Goal: Task Accomplishment & Management: Manage account settings

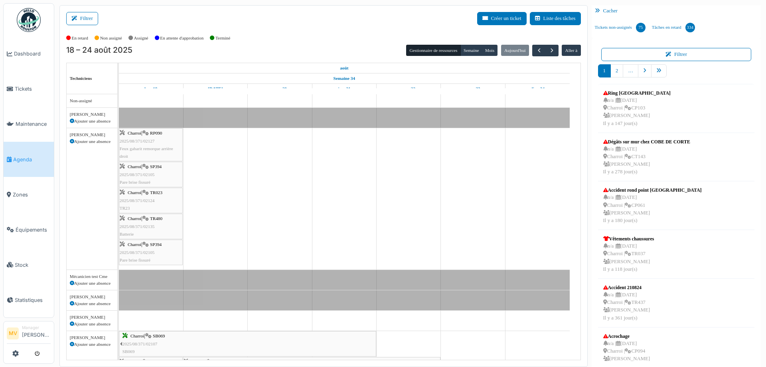
scroll to position [213, 0]
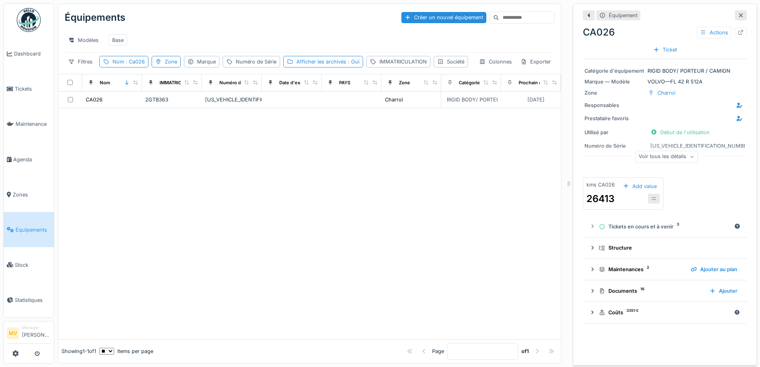
click at [738, 14] on icon at bounding box center [741, 15] width 6 height 5
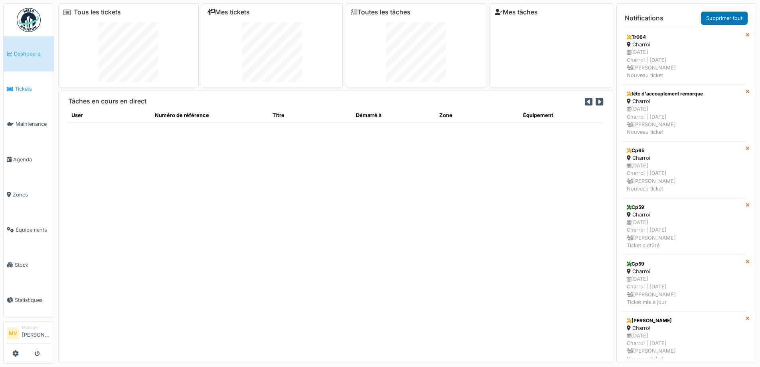
click at [26, 85] on span "Tickets" at bounding box center [33, 89] width 36 height 8
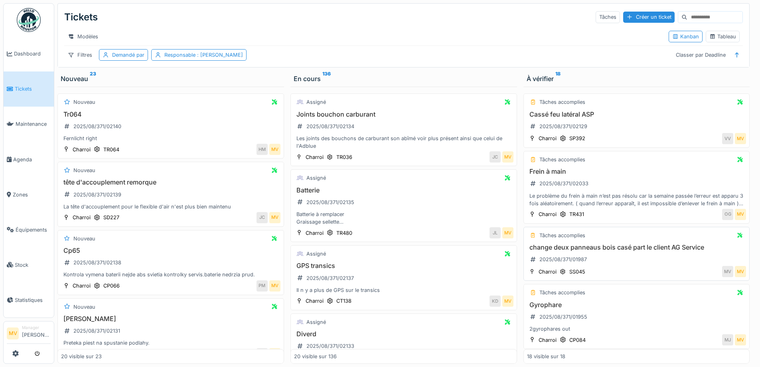
click at [634, 240] on div "Tâches accomplies" at bounding box center [636, 235] width 219 height 10
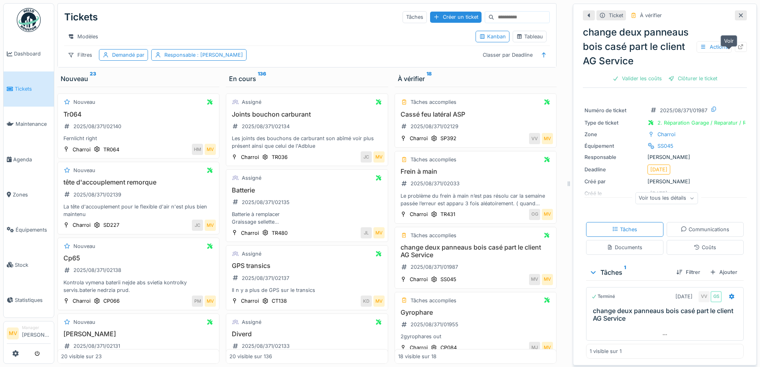
click at [738, 51] on div at bounding box center [741, 47] width 6 height 8
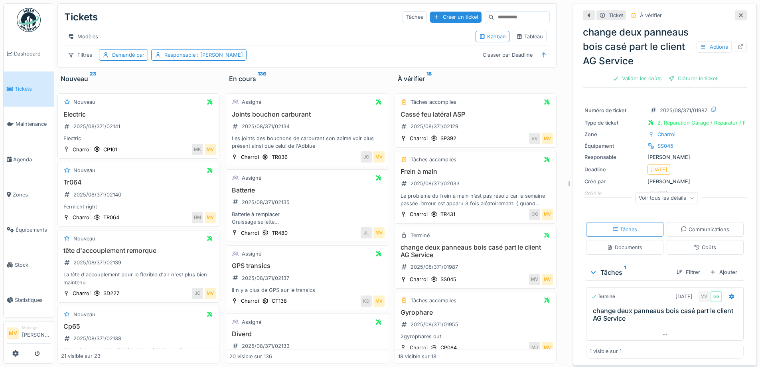
click at [141, 118] on h3 "Electric" at bounding box center [138, 115] width 155 height 8
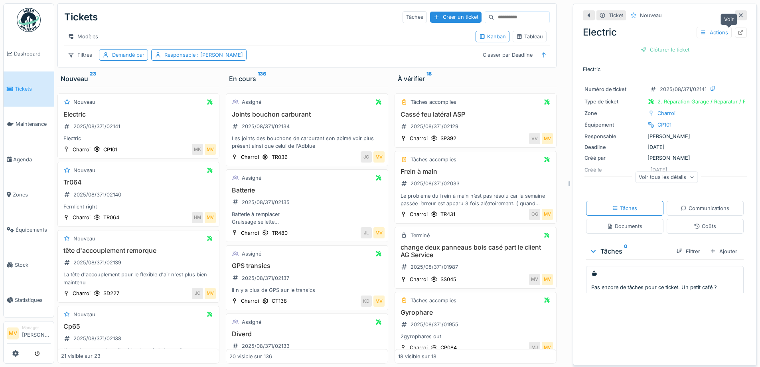
click at [738, 32] on icon at bounding box center [741, 32] width 6 height 5
click at [158, 202] on div "Tr064 2025/08/371/02140 Fernlicht right" at bounding box center [138, 194] width 155 height 32
click at [739, 31] on icon at bounding box center [741, 32] width 5 height 5
click at [149, 254] on h3 "tête d'accouplement remorque" at bounding box center [138, 251] width 155 height 8
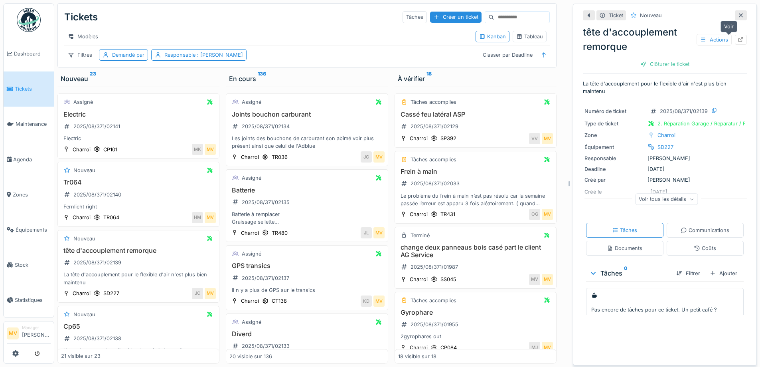
click at [738, 38] on icon at bounding box center [741, 39] width 6 height 5
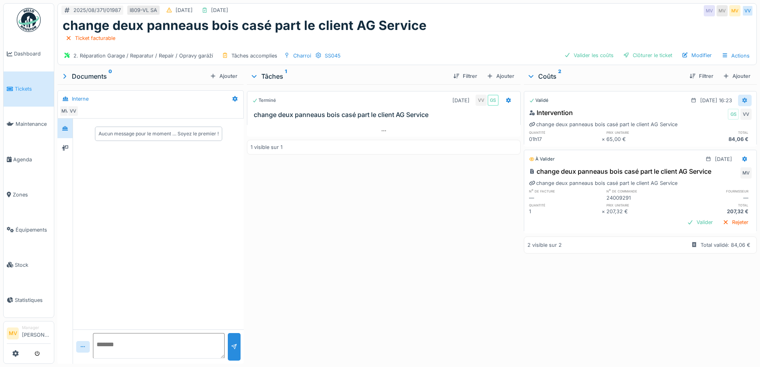
click at [742, 100] on icon at bounding box center [745, 100] width 6 height 5
click at [711, 133] on div "Modifier" at bounding box center [706, 130] width 39 height 12
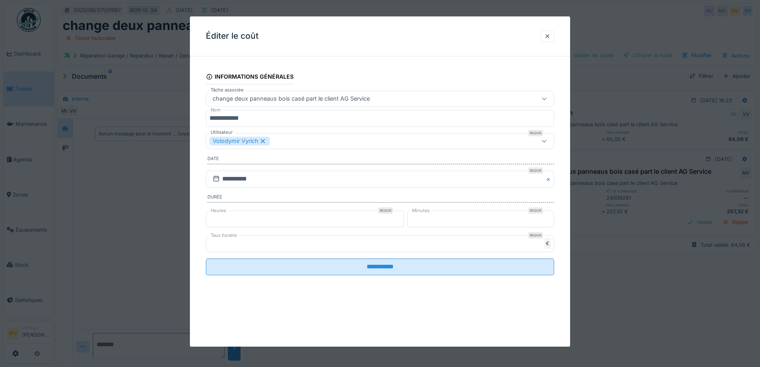
type input "*"
click at [403, 216] on input "*" at bounding box center [305, 218] width 198 height 17
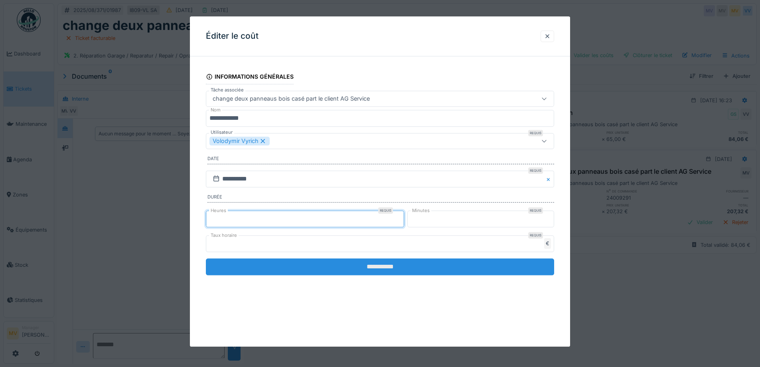
click at [426, 266] on input "**********" at bounding box center [380, 266] width 348 height 17
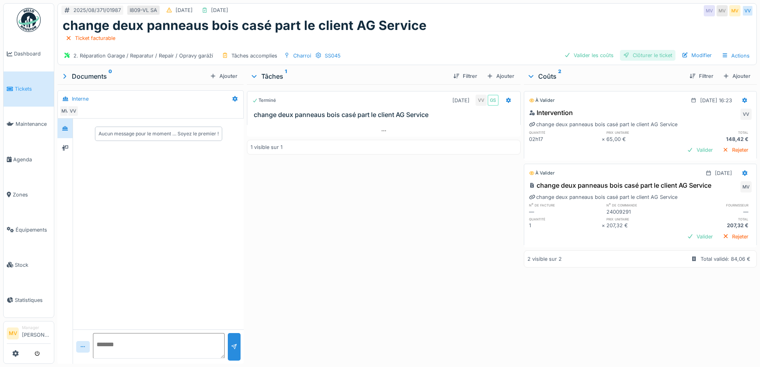
click at [657, 53] on div "Clôturer le ticket" at bounding box center [647, 55] width 55 height 11
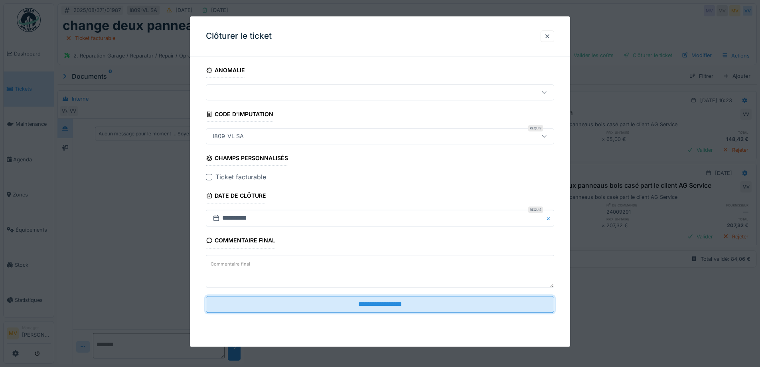
drag, startPoint x: 408, startPoint y: 303, endPoint x: 576, endPoint y: 303, distance: 168.0
click at [408, 303] on input "**********" at bounding box center [380, 304] width 348 height 17
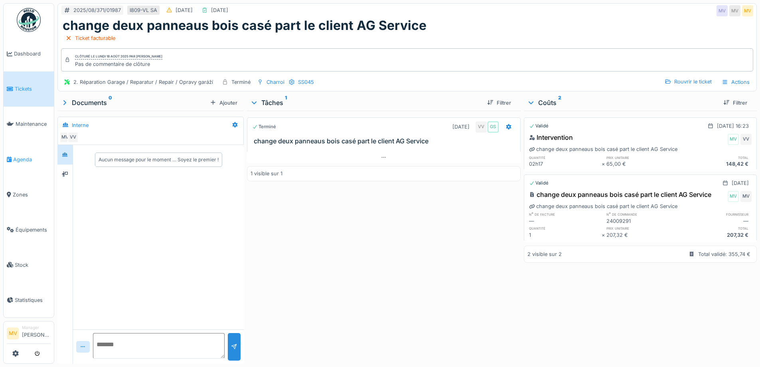
click at [26, 157] on span "Agenda" at bounding box center [32, 160] width 38 height 8
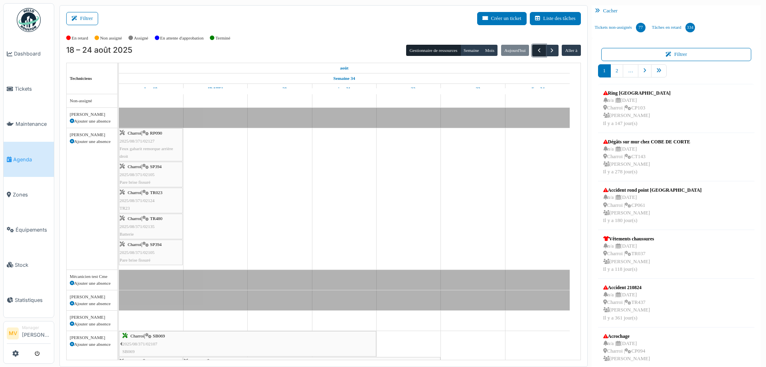
click at [536, 51] on span "button" at bounding box center [539, 50] width 7 height 7
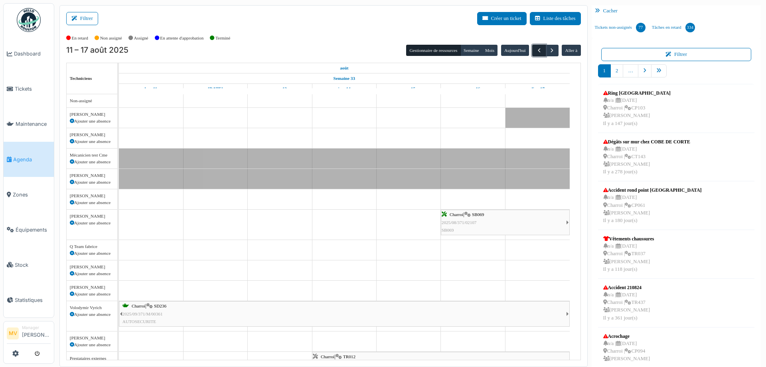
click at [536, 51] on span "button" at bounding box center [539, 50] width 7 height 7
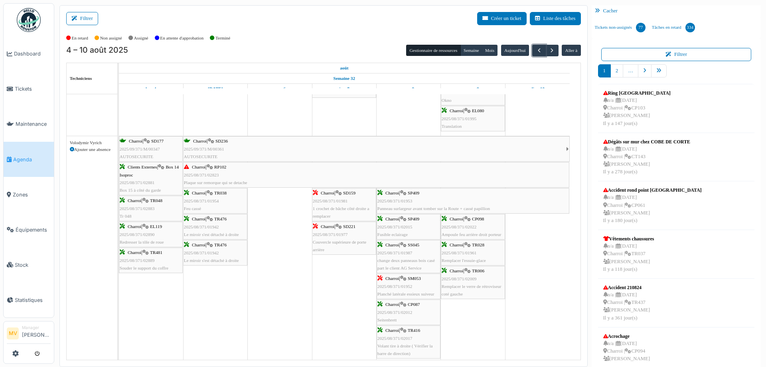
click at [325, 292] on tr at bounding box center [344, 170] width 451 height 1202
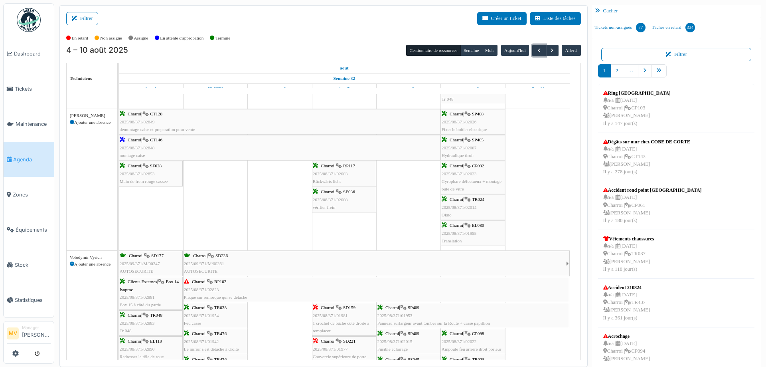
scroll to position [407, 0]
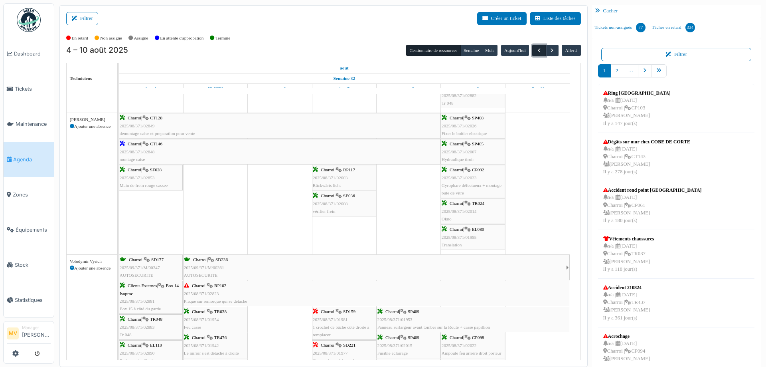
click at [536, 49] on span "button" at bounding box center [539, 50] width 7 height 7
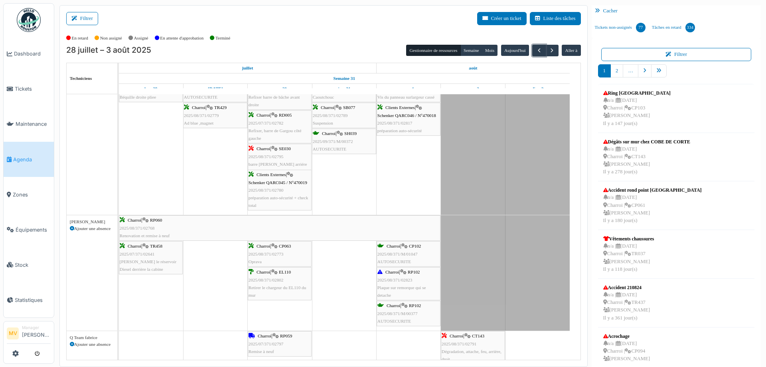
scroll to position [200, 0]
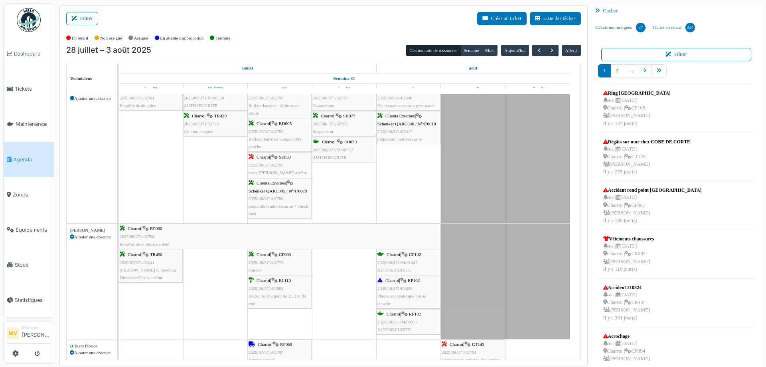
drag, startPoint x: 579, startPoint y: 161, endPoint x: 577, endPoint y: 144, distance: 17.3
click at [578, 144] on div "Filtrer Créer un ticket Liste des tâches Afficher les tâches non assignées *** …" at bounding box center [323, 186] width 528 height 362
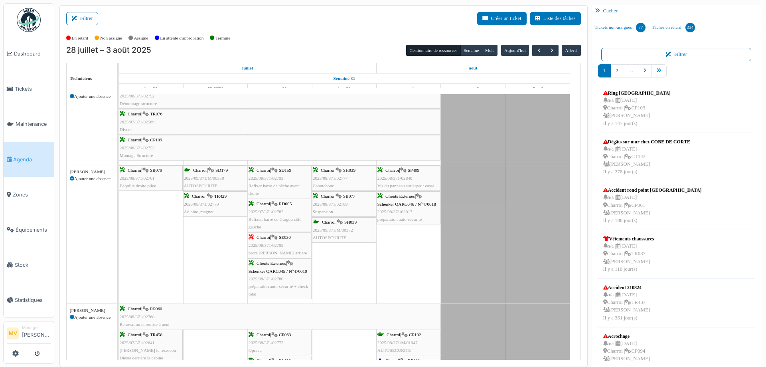
scroll to position [0, 0]
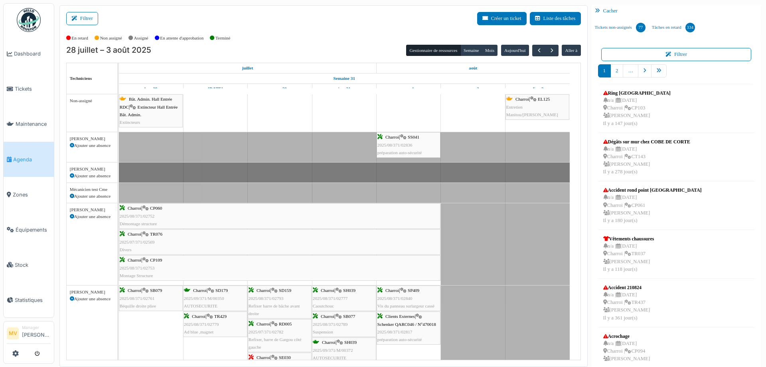
click at [344, 222] on div "Charroi | CP060 2025/08/371/02752 Démontage structure" at bounding box center [280, 215] width 320 height 23
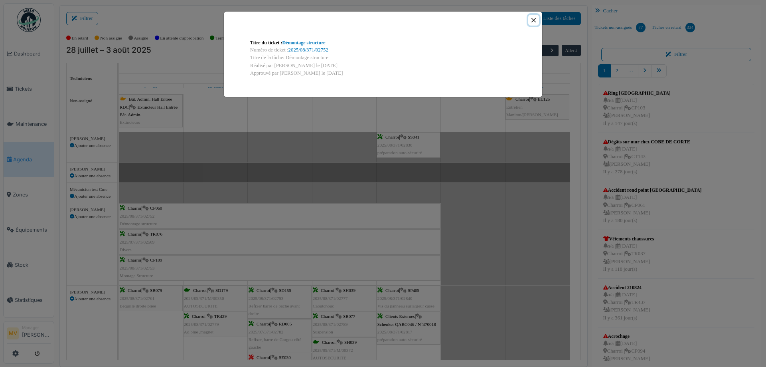
click at [534, 20] on button "Close" at bounding box center [533, 20] width 11 height 11
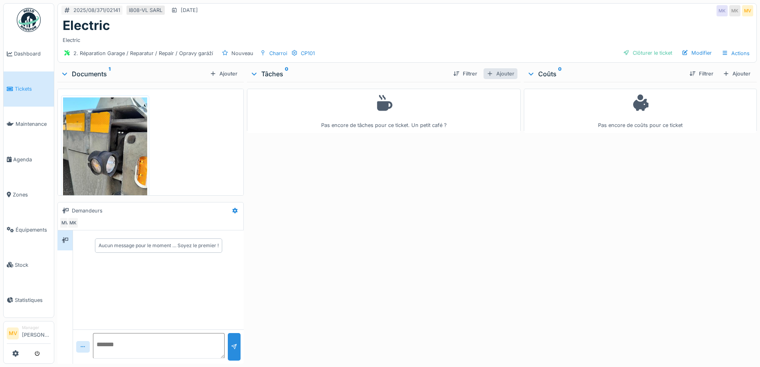
click at [506, 79] on div "Ajouter" at bounding box center [501, 73] width 34 height 11
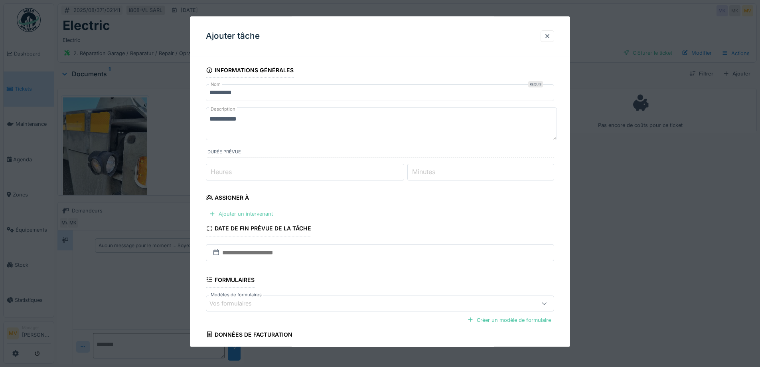
click at [260, 211] on div "Ajouter un intervenant" at bounding box center [241, 214] width 70 height 11
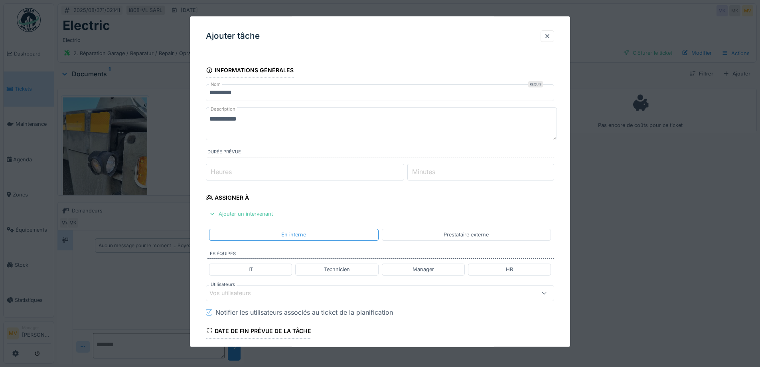
click at [282, 292] on div "Vos utilisateurs" at bounding box center [359, 292] width 300 height 9
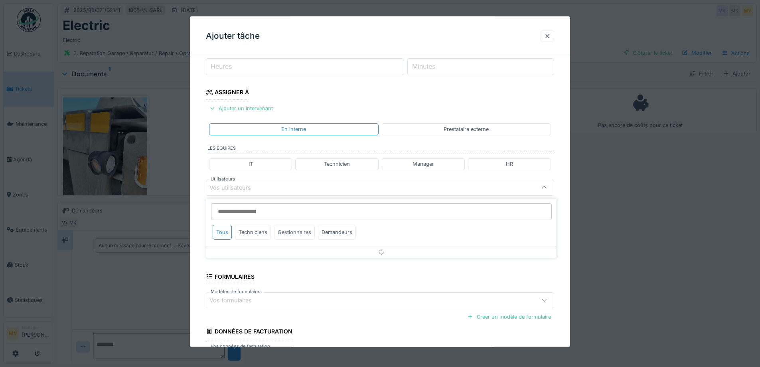
scroll to position [111, 0]
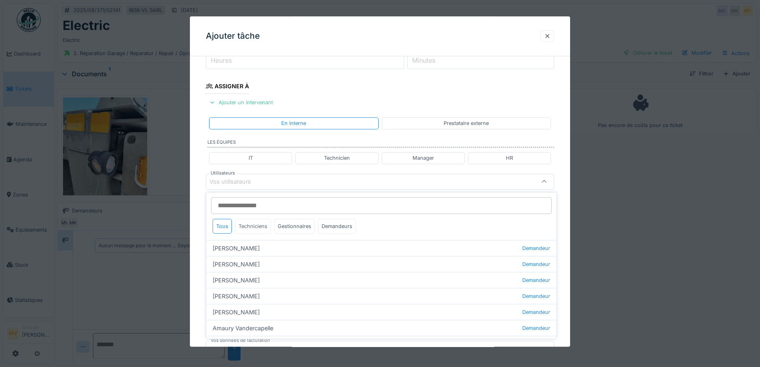
click at [259, 225] on div "Techniciens" at bounding box center [253, 226] width 36 height 15
click at [262, 183] on div "Vos utilisateurs" at bounding box center [235, 181] width 53 height 9
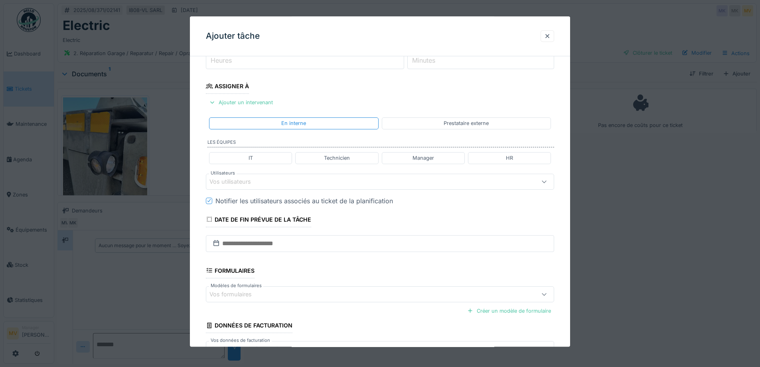
click at [313, 180] on div "Vos utilisateurs" at bounding box center [359, 181] width 300 height 9
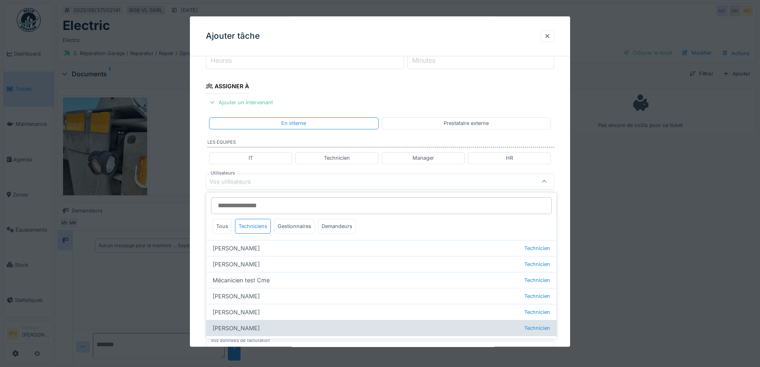
click at [245, 327] on div "Peter Lopata Technicien" at bounding box center [381, 328] width 350 height 16
type input "*****"
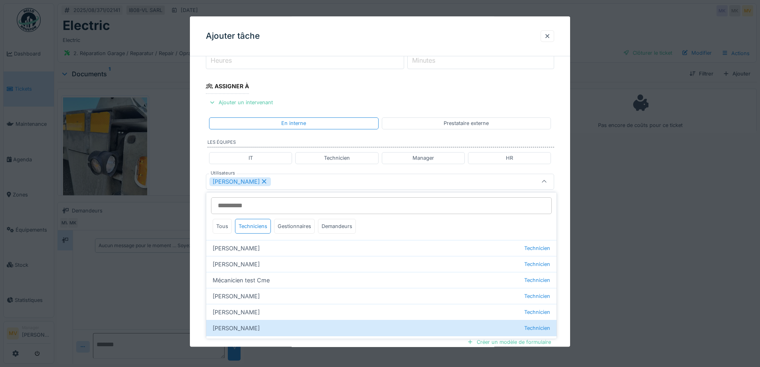
click at [290, 179] on div "Peter Lopata" at bounding box center [359, 181] width 300 height 9
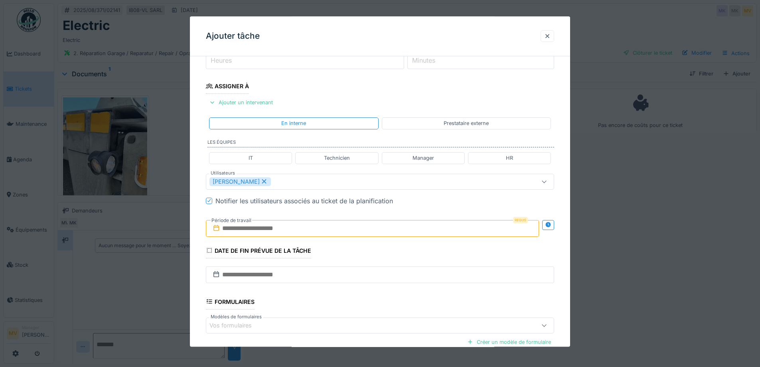
click at [318, 228] on input "text" at bounding box center [372, 228] width 333 height 17
click at [335, 320] on div "18" at bounding box center [335, 320] width 11 height 12
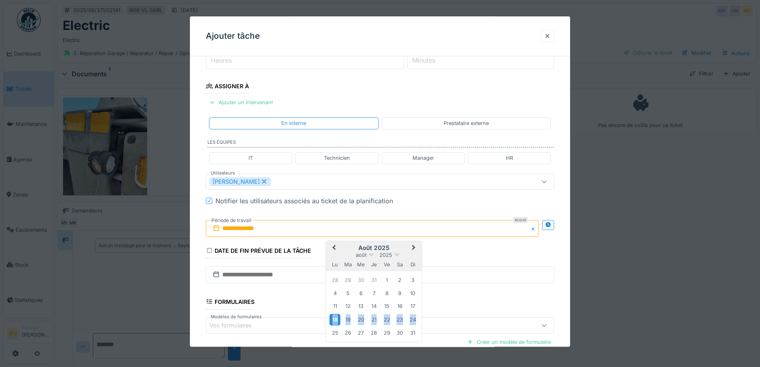
click at [335, 320] on div "18" at bounding box center [335, 320] width 11 height 12
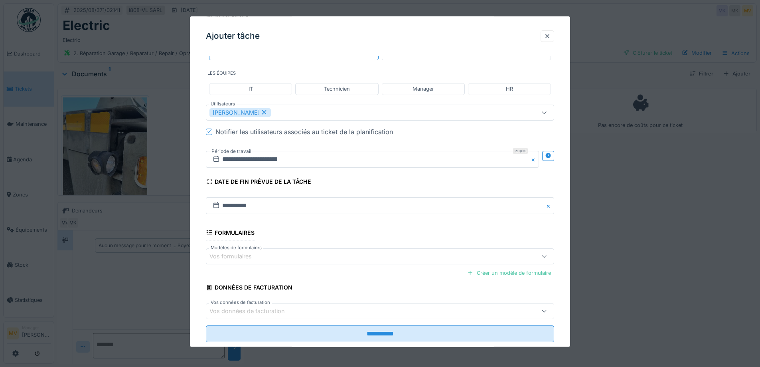
scroll to position [198, 0]
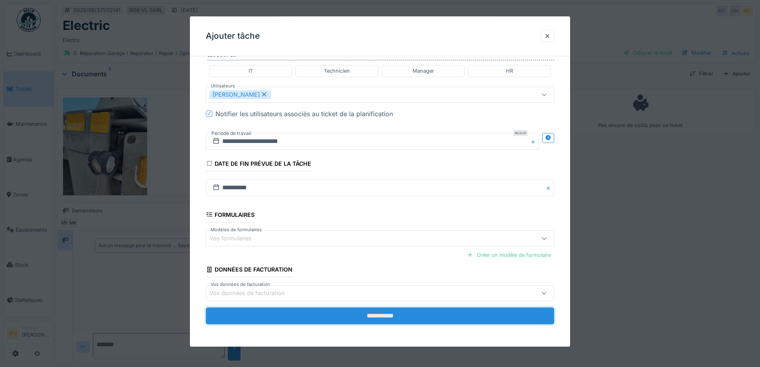
click at [395, 313] on input "**********" at bounding box center [380, 315] width 348 height 17
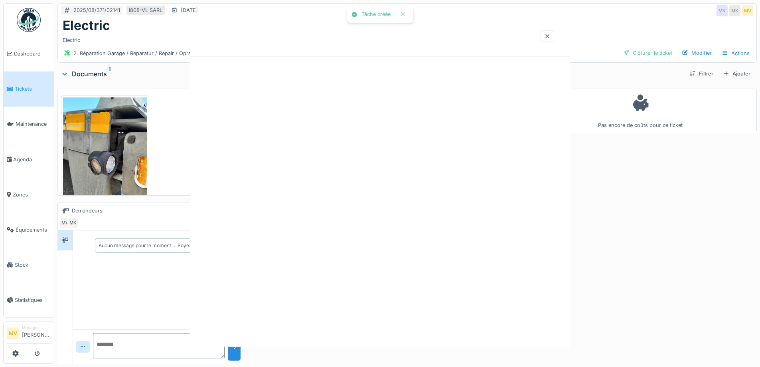
scroll to position [0, 0]
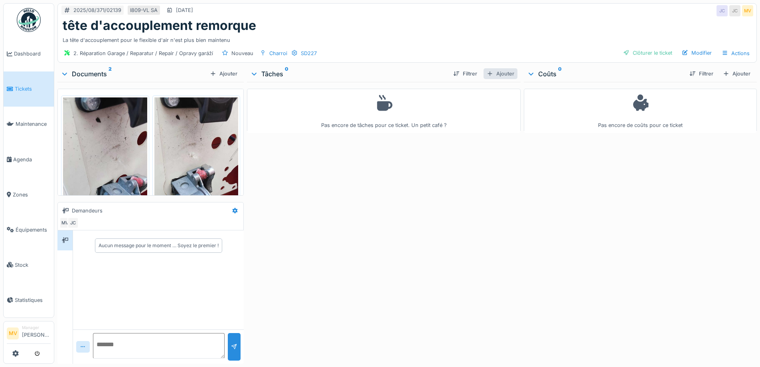
click at [503, 71] on div "Ajouter" at bounding box center [501, 73] width 34 height 11
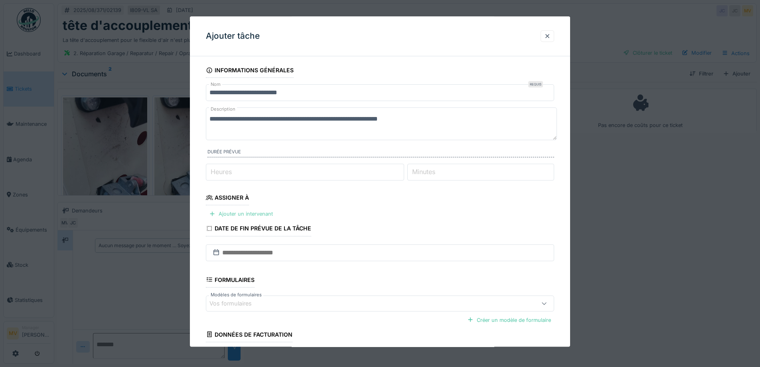
click at [245, 213] on div "Ajouter un intervenant" at bounding box center [241, 214] width 70 height 11
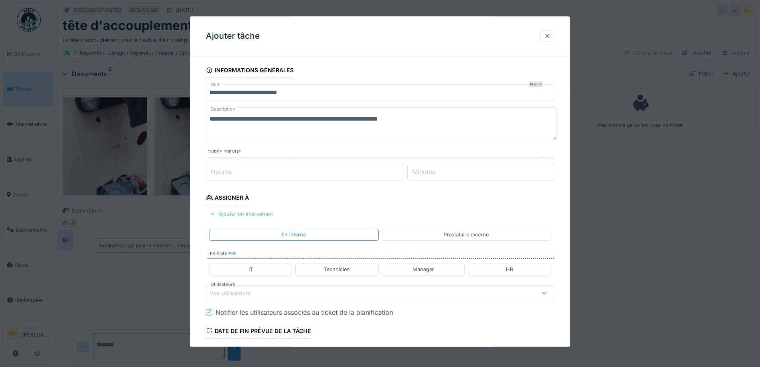
click at [277, 290] on div "Vos utilisateurs" at bounding box center [359, 292] width 300 height 9
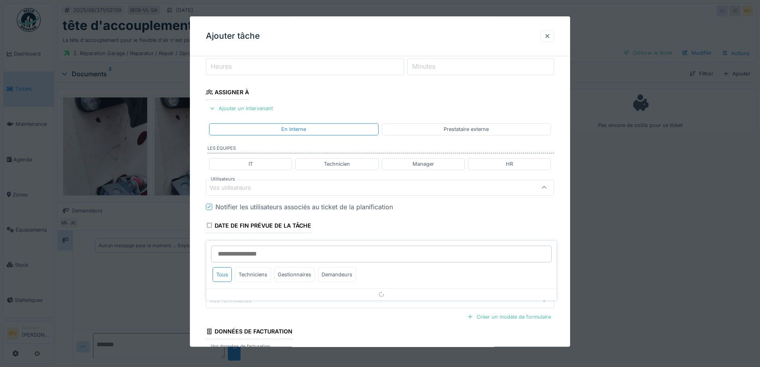
scroll to position [111, 0]
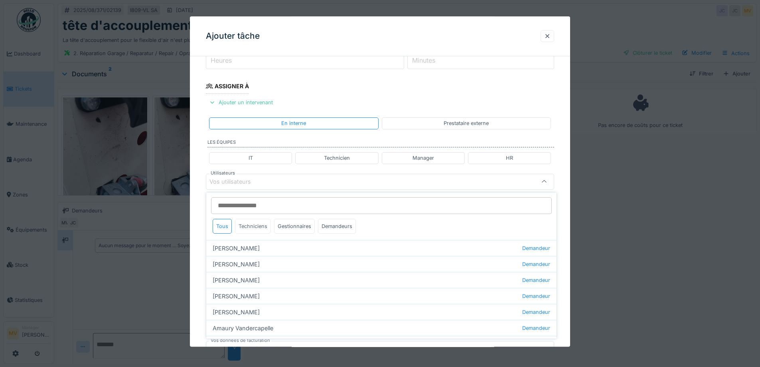
click at [263, 226] on div "Techniciens" at bounding box center [253, 226] width 36 height 15
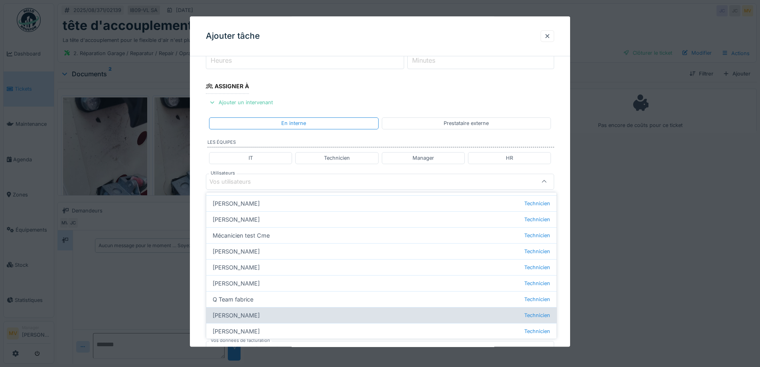
scroll to position [91, 0]
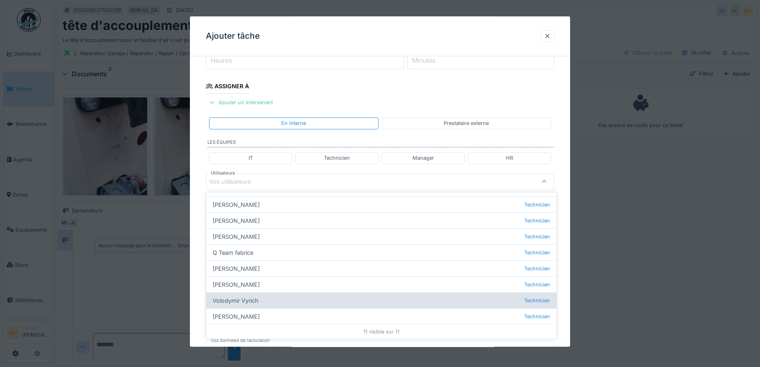
click at [251, 302] on div "Volodymir Vyrich Technicien" at bounding box center [381, 300] width 350 height 16
type input "*****"
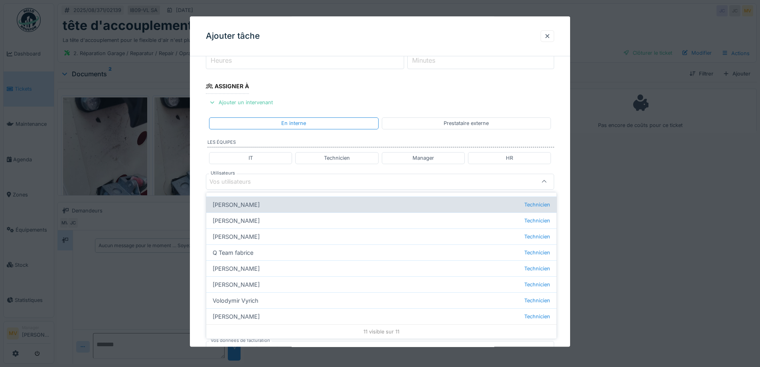
scroll to position [0, 0]
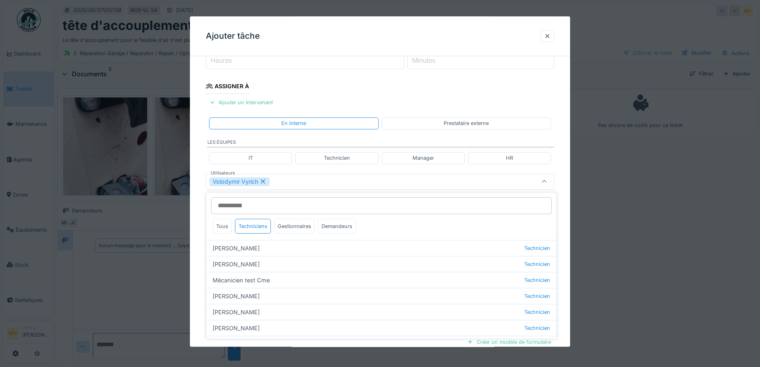
click at [296, 179] on div "Volodymir Vyrich" at bounding box center [359, 181] width 300 height 9
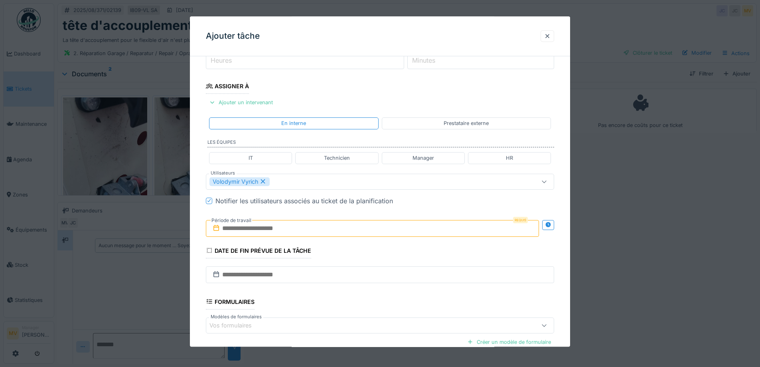
click at [303, 232] on input "text" at bounding box center [372, 228] width 333 height 17
click at [347, 319] on div "19" at bounding box center [348, 319] width 11 height 11
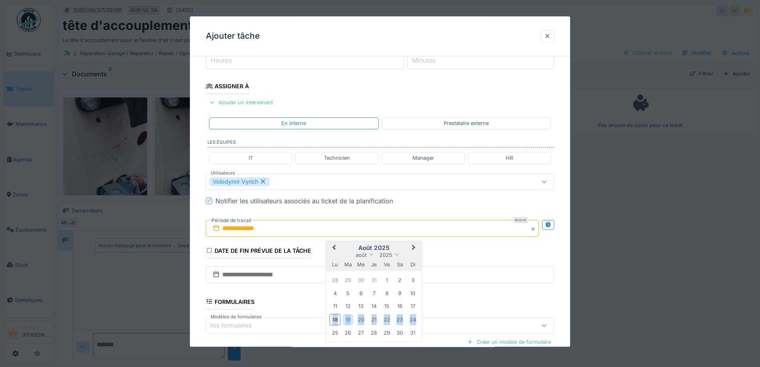
click at [348, 319] on div "19" at bounding box center [348, 319] width 11 height 11
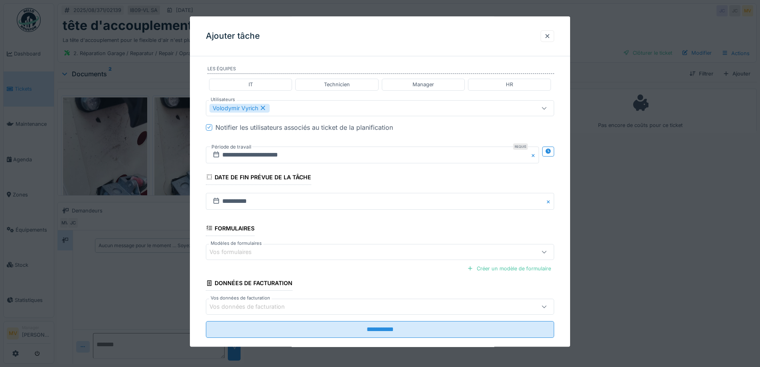
scroll to position [198, 0]
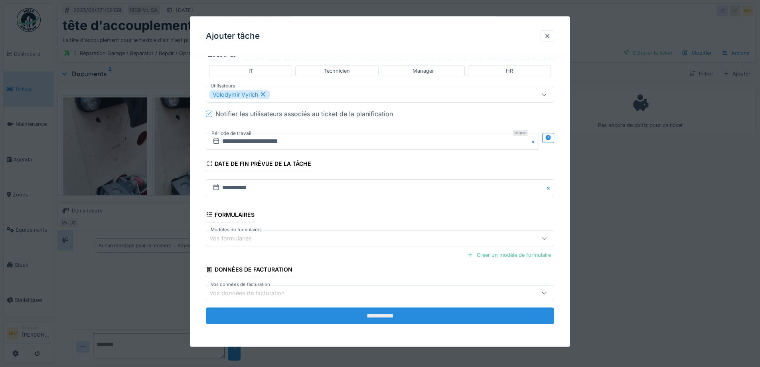
click at [422, 313] on input "**********" at bounding box center [380, 315] width 348 height 17
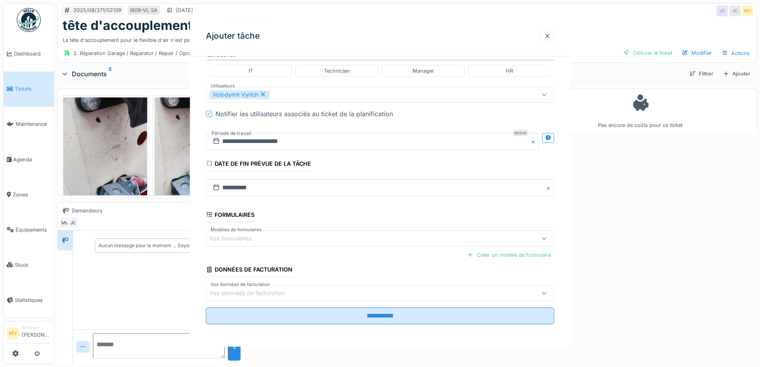
scroll to position [0, 0]
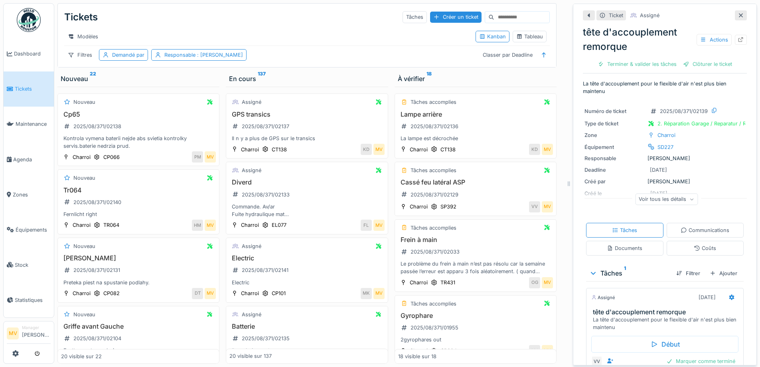
click at [738, 15] on icon at bounding box center [741, 15] width 6 height 5
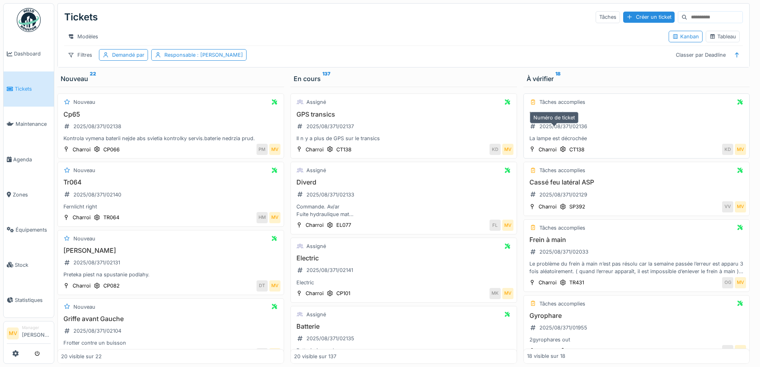
click at [572, 130] on div "2025/08/371/02136" at bounding box center [563, 126] width 48 height 8
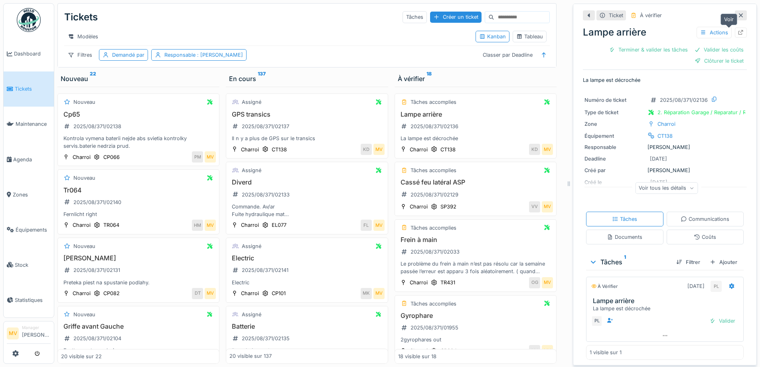
click at [738, 33] on icon at bounding box center [741, 32] width 6 height 5
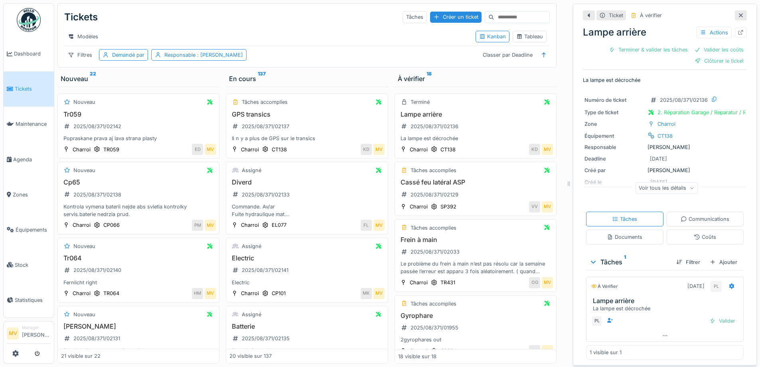
click at [130, 217] on div "Kontrola vymena baterii nejde abs svietia kontrolky servis.baterie nedrzia prud." at bounding box center [138, 210] width 155 height 15
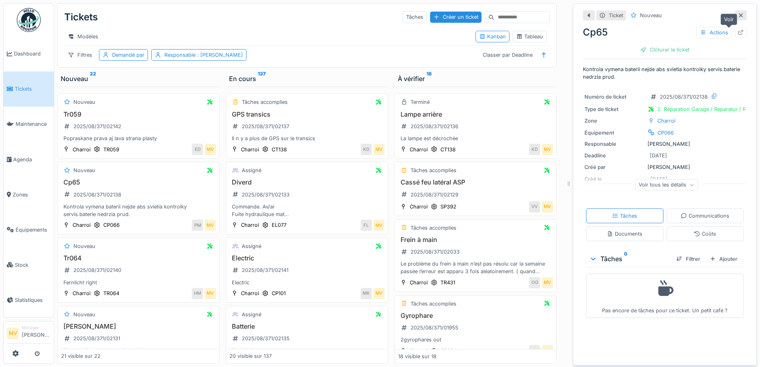
click at [735, 31] on div at bounding box center [741, 33] width 12 height 10
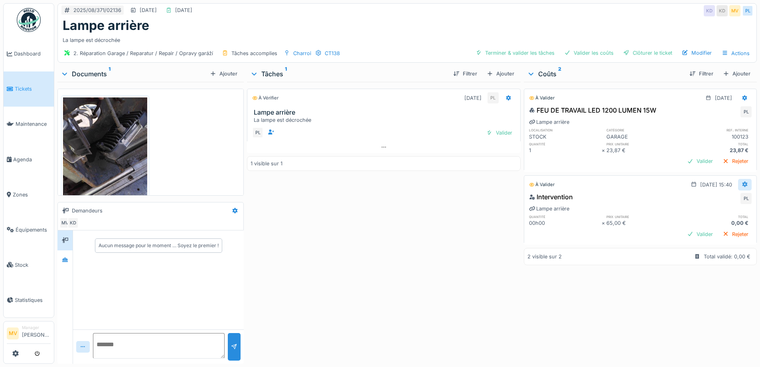
click at [742, 182] on icon at bounding box center [745, 184] width 6 height 5
click at [709, 201] on div "Modifier" at bounding box center [706, 202] width 39 height 12
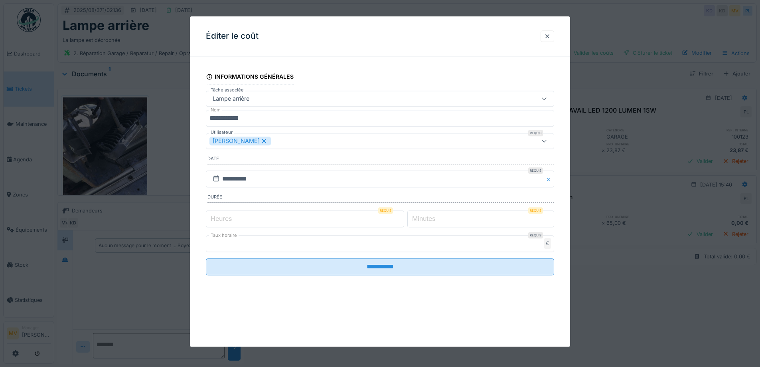
drag, startPoint x: 403, startPoint y: 216, endPoint x: 399, endPoint y: 233, distance: 18.1
type input "*"
click at [403, 216] on input "*" at bounding box center [305, 218] width 198 height 17
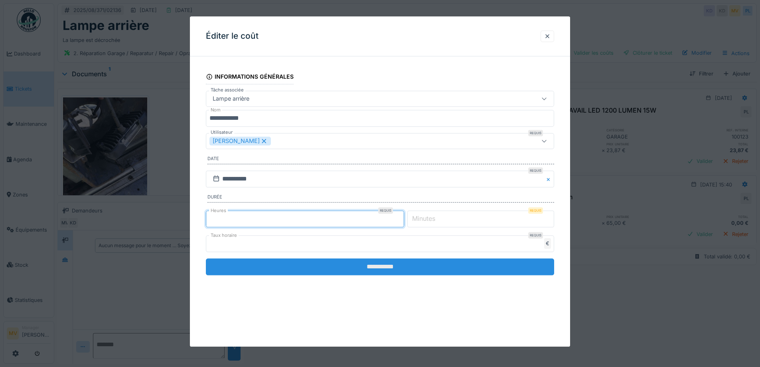
click at [405, 263] on input "**********" at bounding box center [380, 266] width 348 height 17
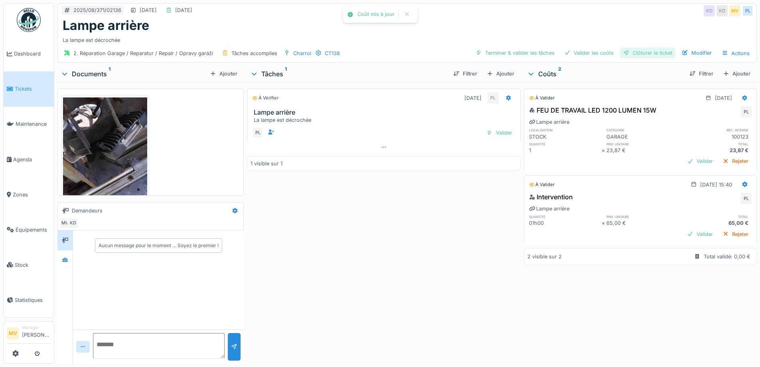
click at [658, 52] on div "Clôturer le ticket" at bounding box center [647, 52] width 55 height 11
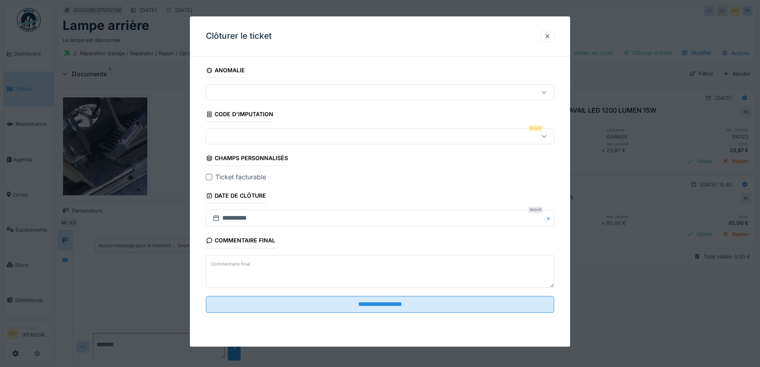
click at [267, 122] on fieldset "**********" at bounding box center [380, 191] width 348 height 256
click at [298, 140] on div at bounding box center [359, 136] width 300 height 9
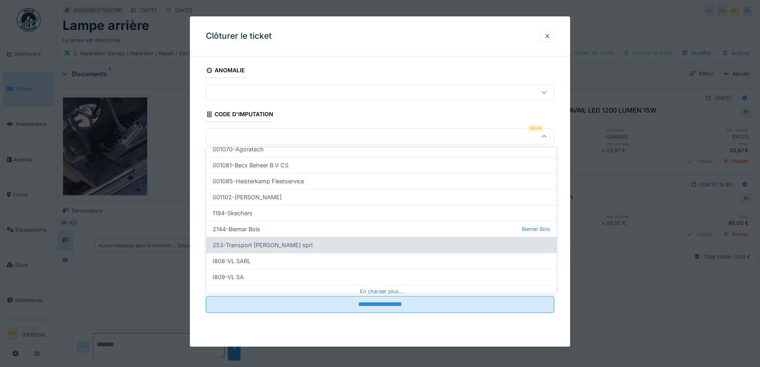
scroll to position [243, 0]
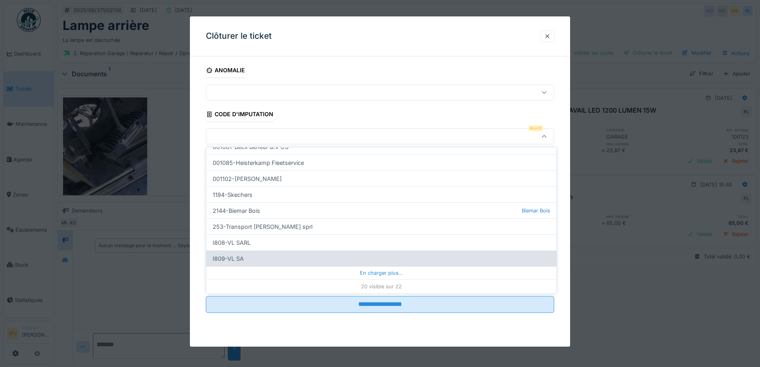
click at [290, 256] on div "I809-VL SA" at bounding box center [381, 258] width 350 height 16
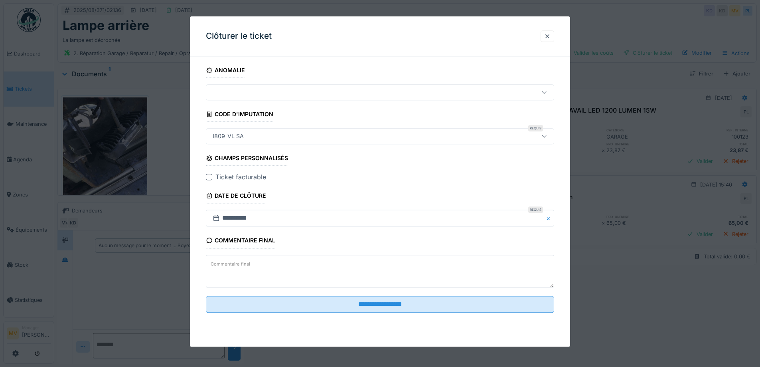
type input "***"
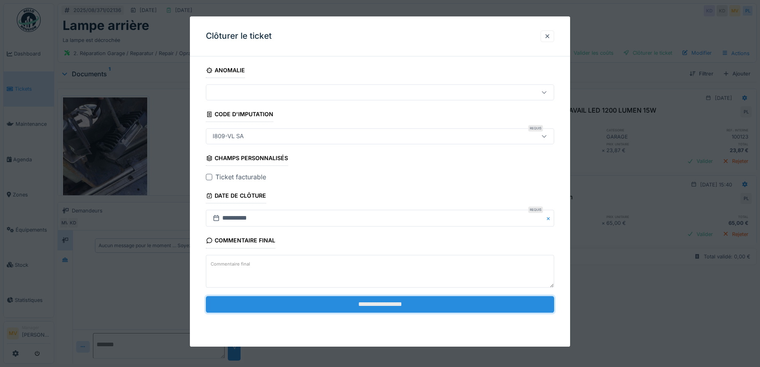
click at [393, 304] on input "**********" at bounding box center [380, 304] width 348 height 17
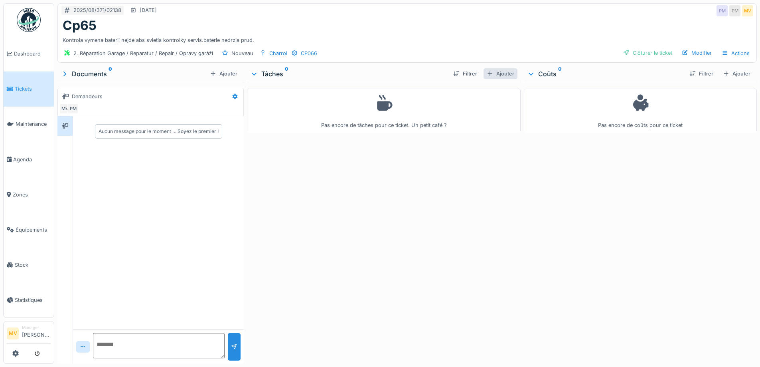
click at [498, 74] on div "Ajouter" at bounding box center [501, 73] width 34 height 11
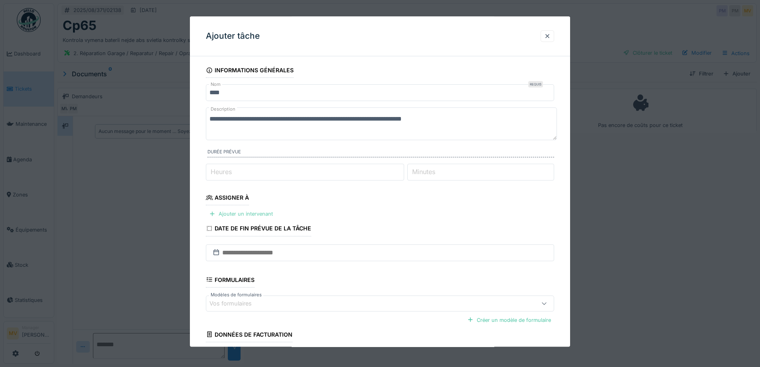
click at [259, 215] on div "Ajouter un intervenant" at bounding box center [241, 214] width 70 height 11
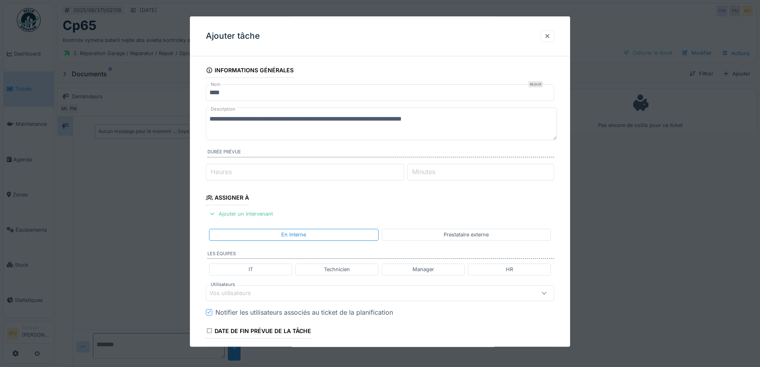
click at [277, 293] on div "Vos utilisateurs" at bounding box center [359, 292] width 300 height 9
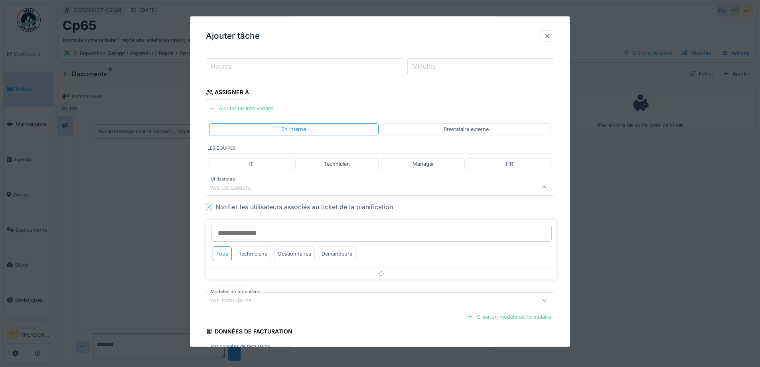
scroll to position [111, 0]
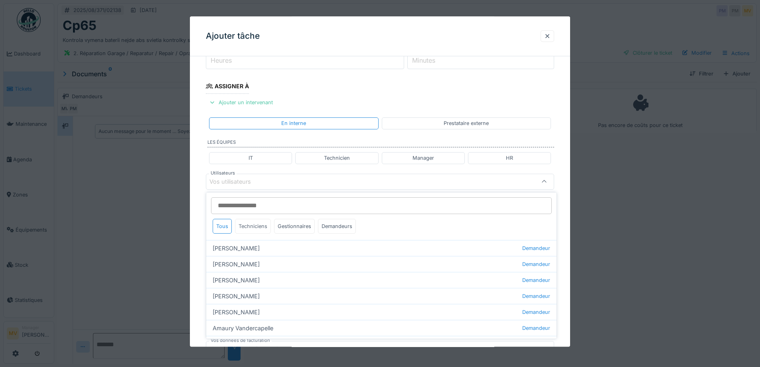
click at [267, 227] on div "Techniciens" at bounding box center [253, 226] width 36 height 15
click at [548, 36] on div at bounding box center [547, 36] width 6 height 8
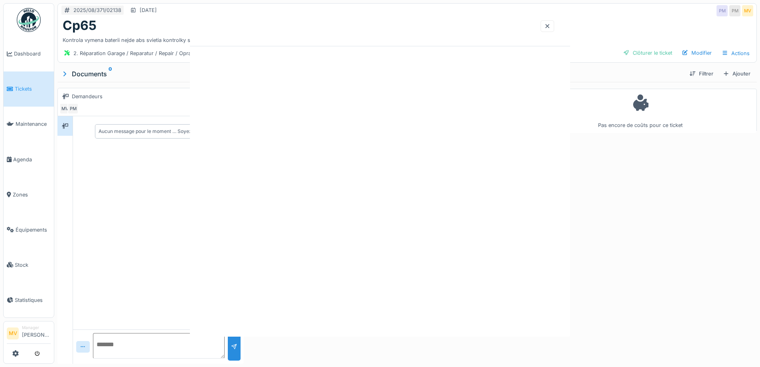
scroll to position [0, 0]
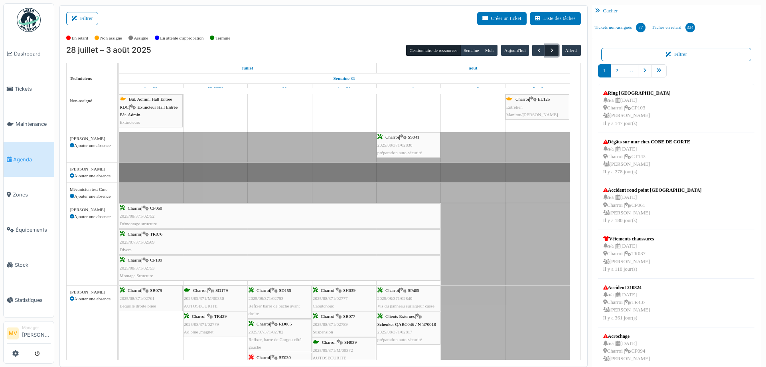
click at [549, 53] on span "button" at bounding box center [552, 50] width 7 height 7
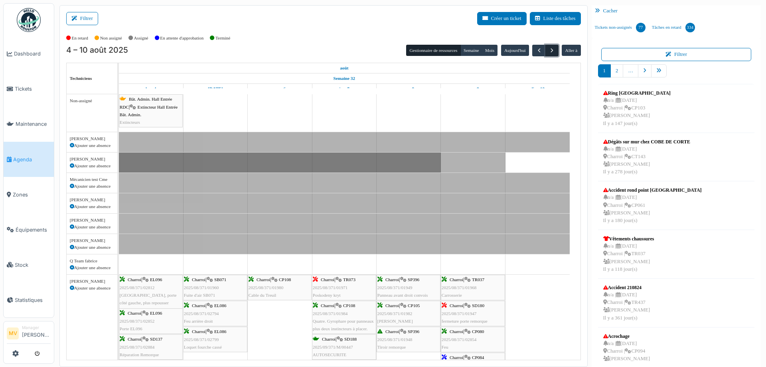
click at [549, 53] on span "button" at bounding box center [552, 50] width 7 height 7
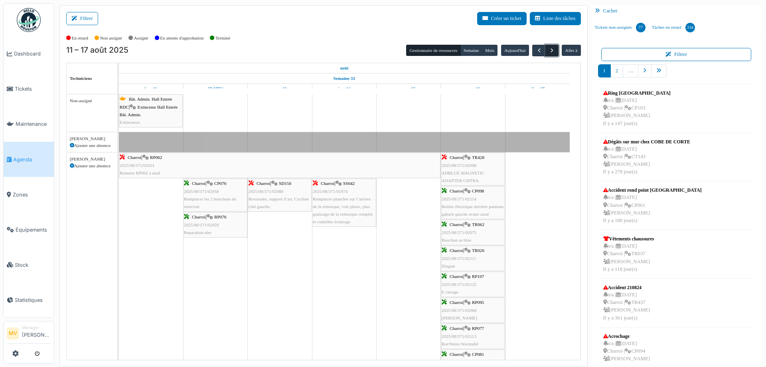
click at [549, 53] on span "button" at bounding box center [552, 50] width 7 height 7
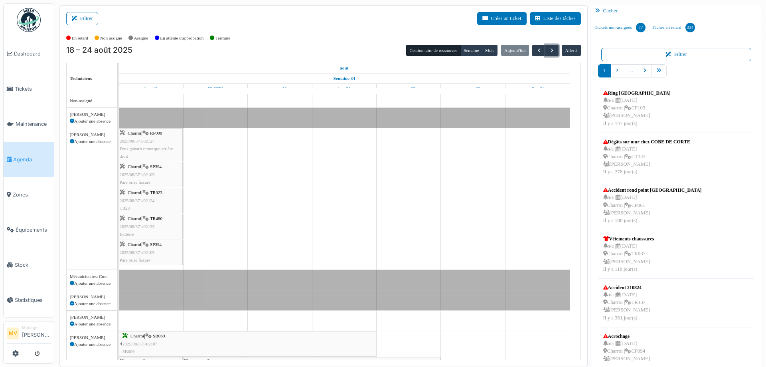
drag, startPoint x: 569, startPoint y: 113, endPoint x: 569, endPoint y: 118, distance: 5.2
click at [569, 118] on div "Maladie" at bounding box center [344, 118] width 451 height 20
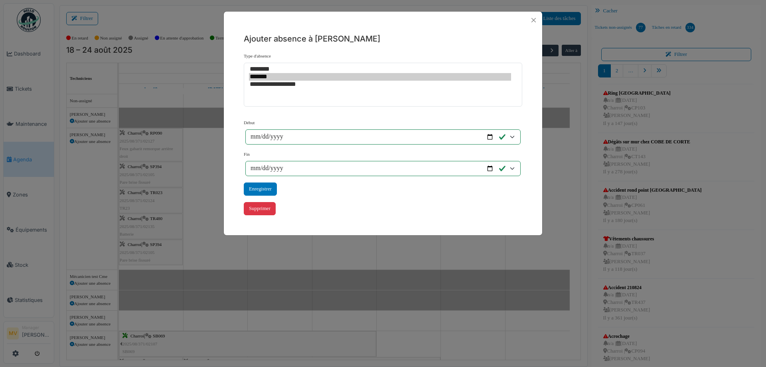
click at [573, 107] on div "**********" at bounding box center [383, 183] width 766 height 367
